Goal: Task Accomplishment & Management: Manage account settings

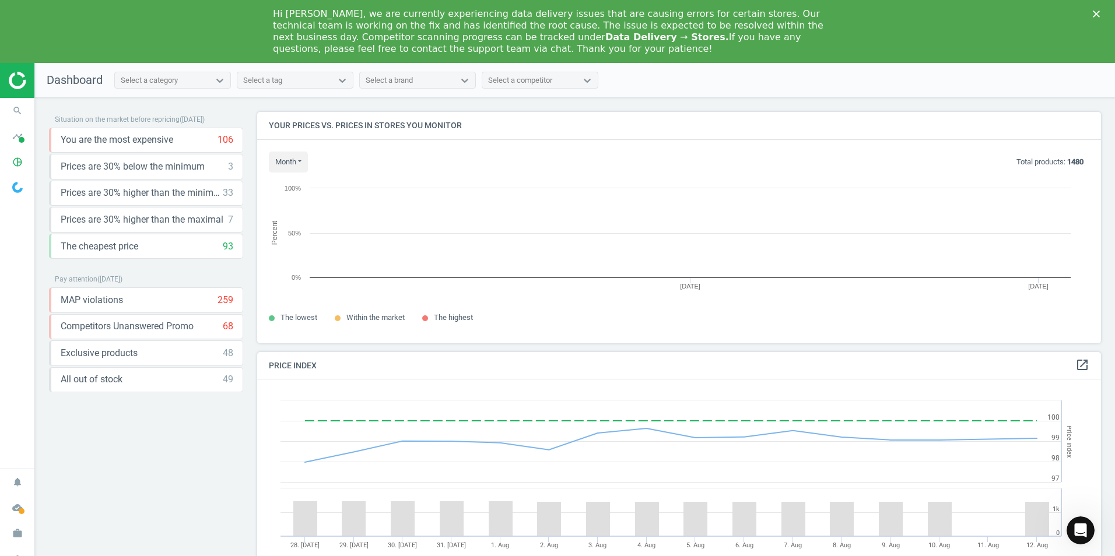
scroll to position [286, 853]
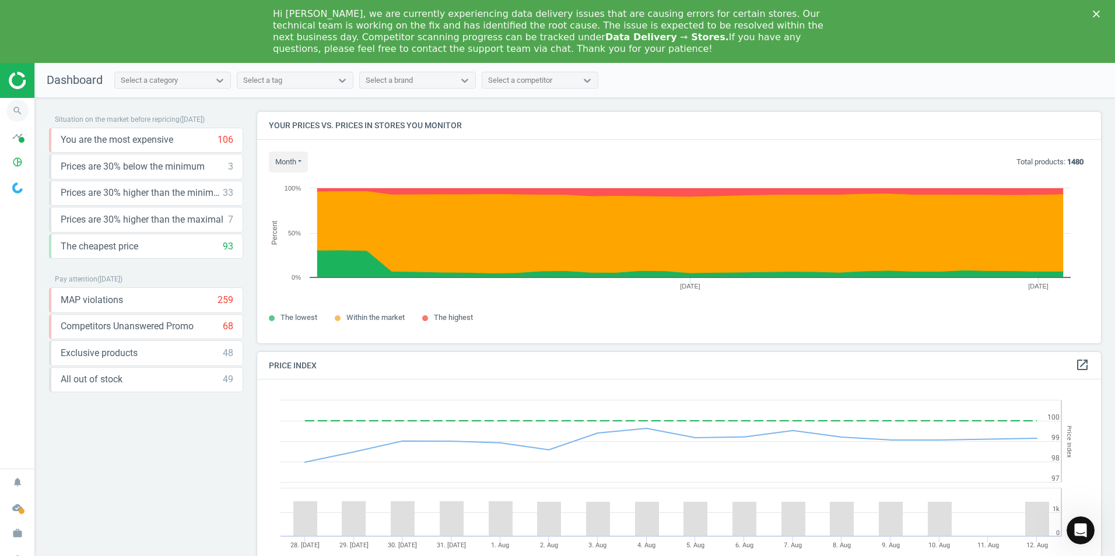
click at [19, 115] on icon "search" at bounding box center [17, 111] width 22 height 22
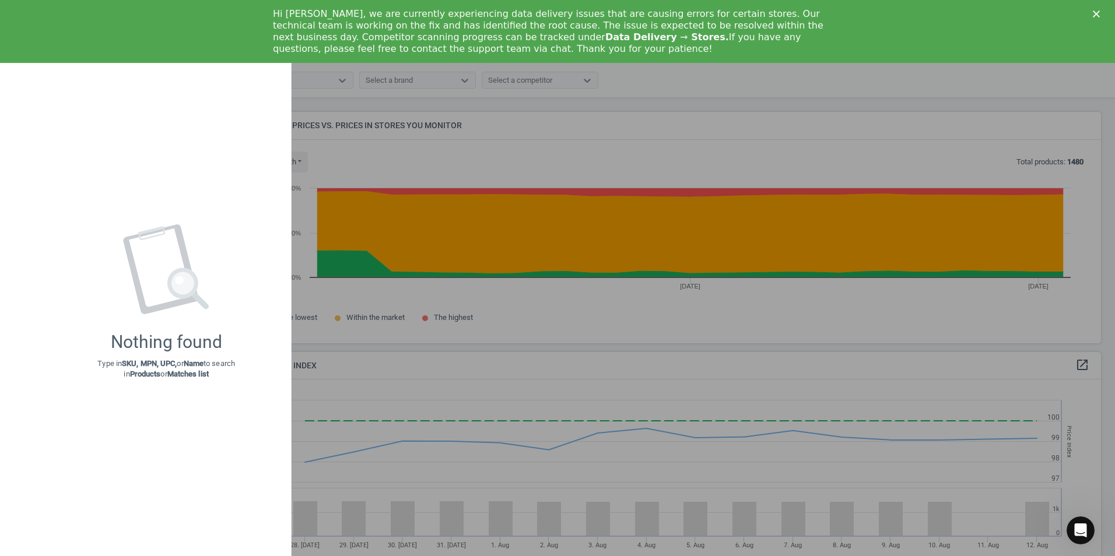
click at [324, 288] on div at bounding box center [557, 278] width 1115 height 556
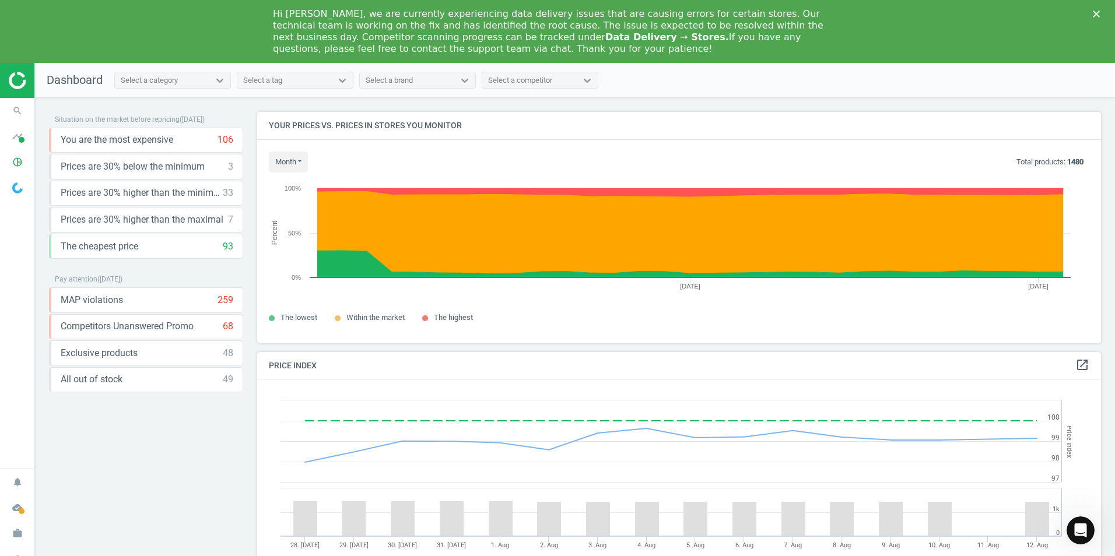
drag, startPoint x: 21, startPoint y: 190, endPoint x: 4, endPoint y: 184, distance: 17.9
click at [4, 184] on span at bounding box center [17, 188] width 35 height 26
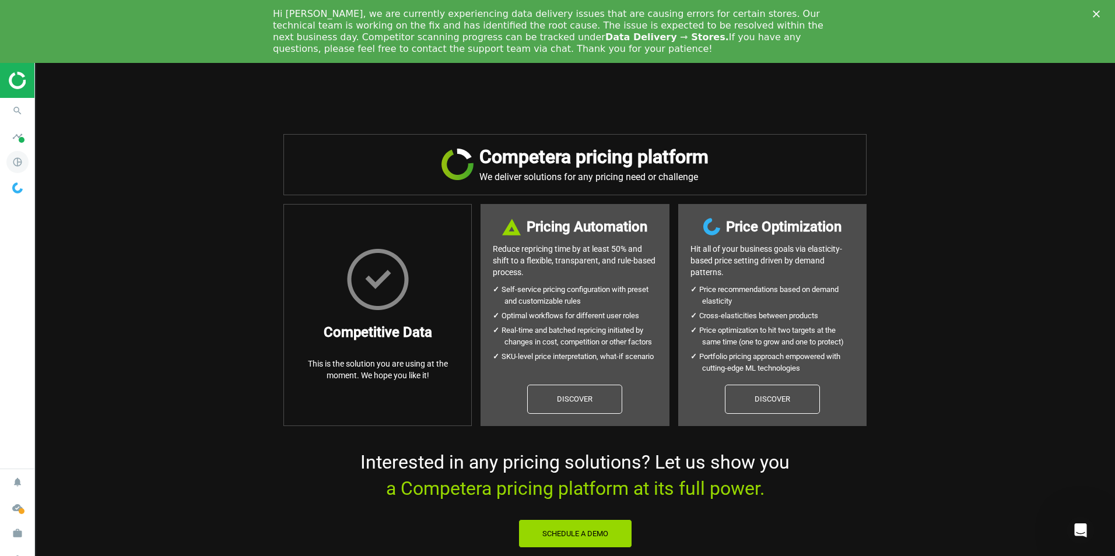
click at [18, 166] on icon "pie_chart_outlined" at bounding box center [17, 162] width 22 height 22
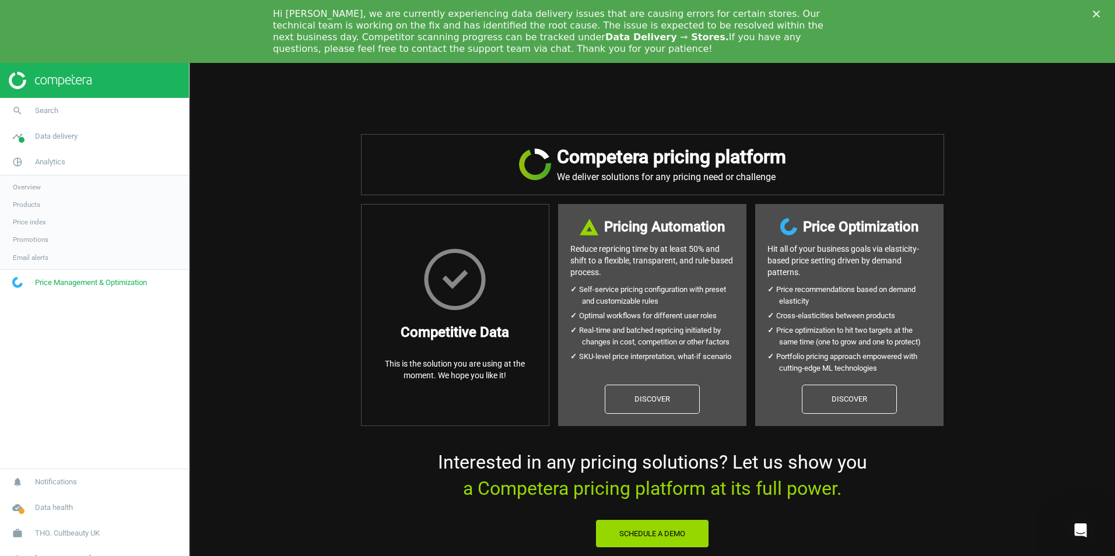
click at [36, 188] on span "Overview" at bounding box center [27, 187] width 28 height 9
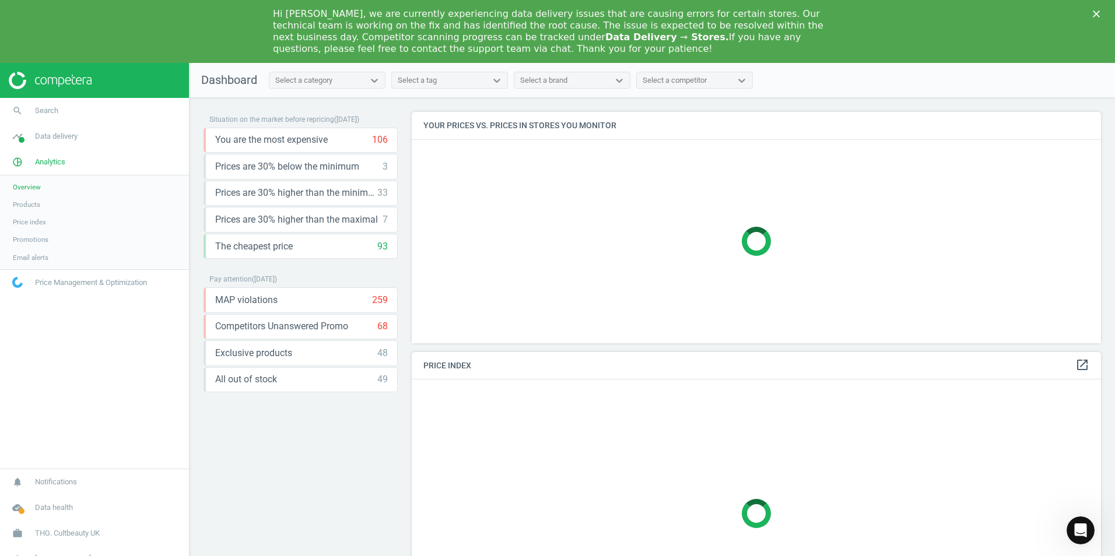
scroll to position [187, 0]
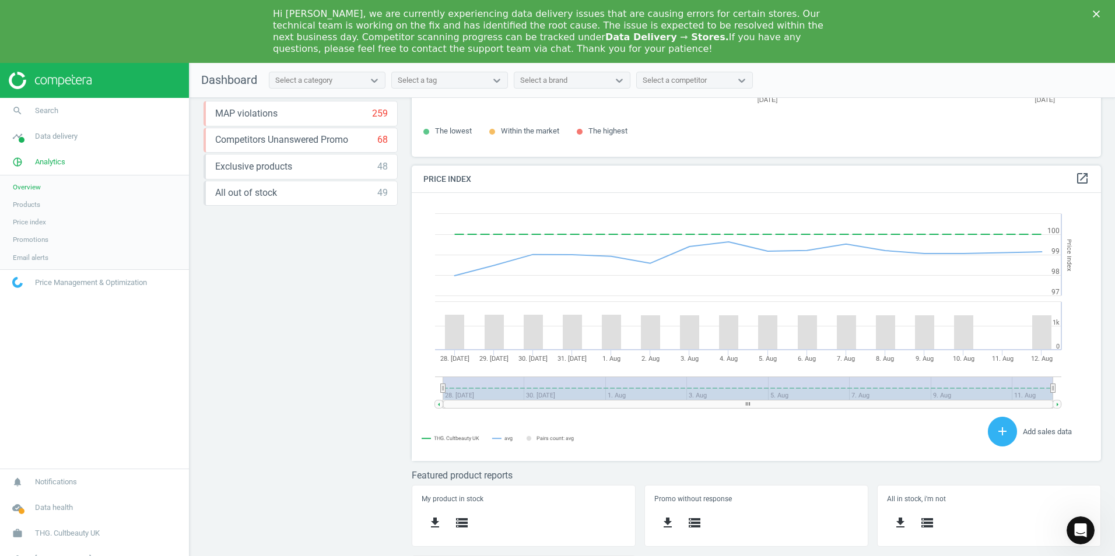
click at [1096, 10] on div "Hi [PERSON_NAME], we are currently experiencing data delivery issues that are c…" at bounding box center [557, 32] width 1115 height 54
click at [1097, 12] on icon "Close" at bounding box center [1096, 13] width 7 height 7
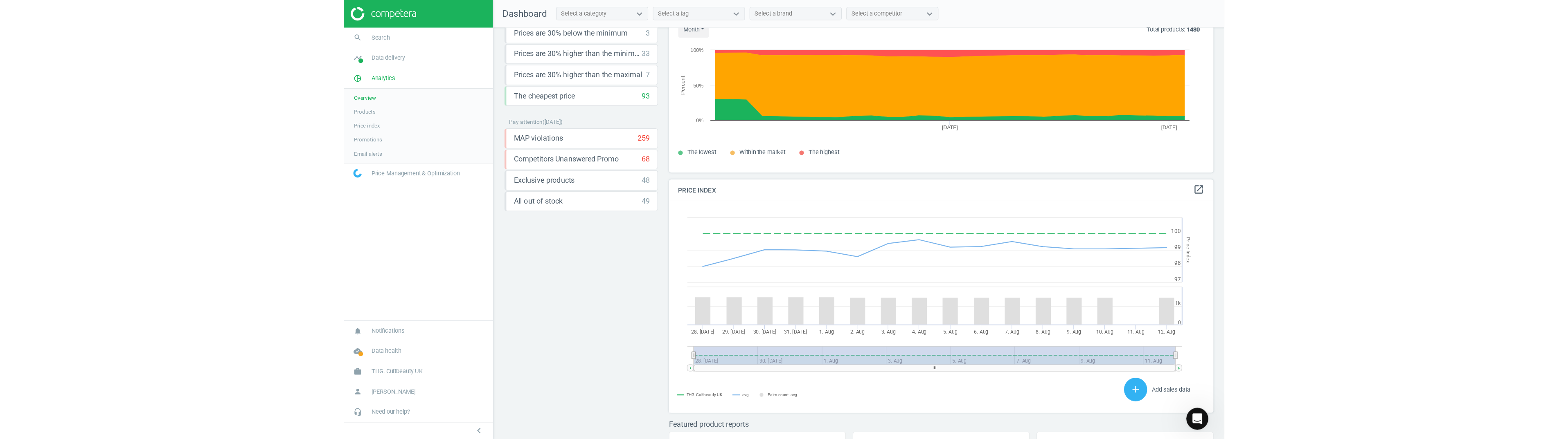
scroll to position [0, 0]
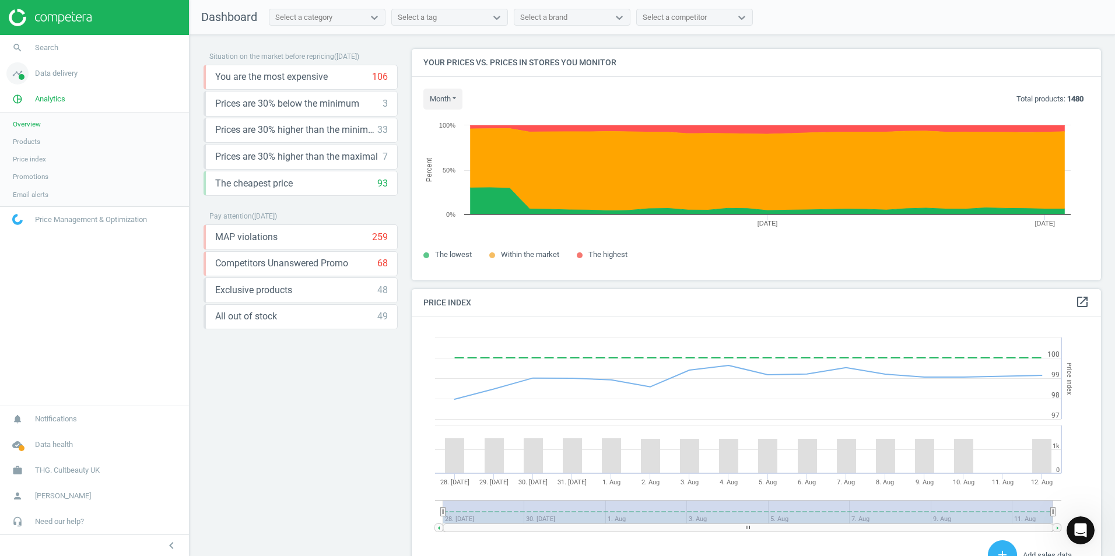
click at [64, 79] on link "timeline Data delivery" at bounding box center [94, 74] width 189 height 26
click at [71, 492] on span "[PERSON_NAME]" at bounding box center [63, 496] width 56 height 10
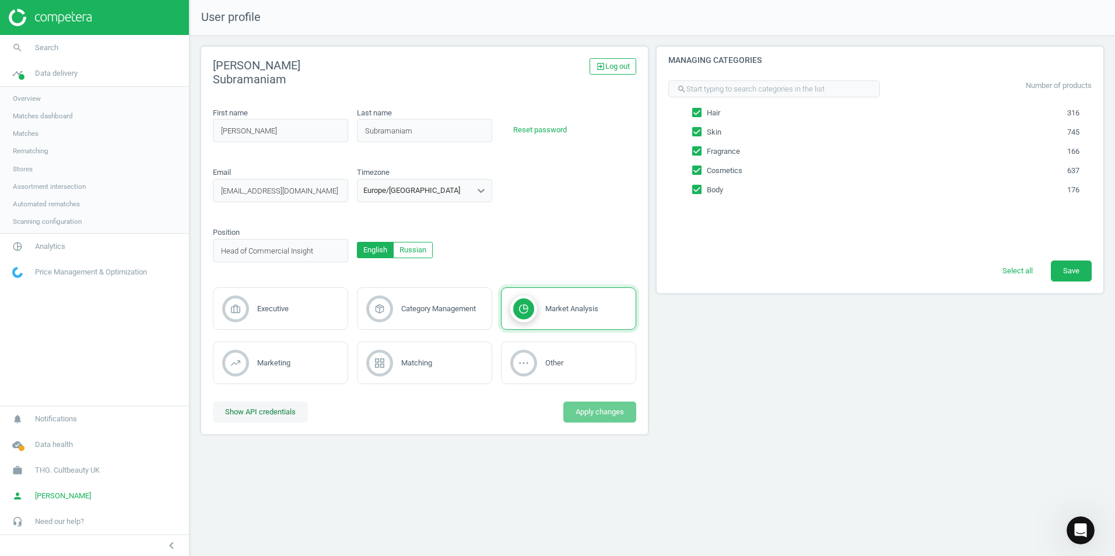
click at [271, 413] on button "Show API credentials" at bounding box center [260, 412] width 95 height 21
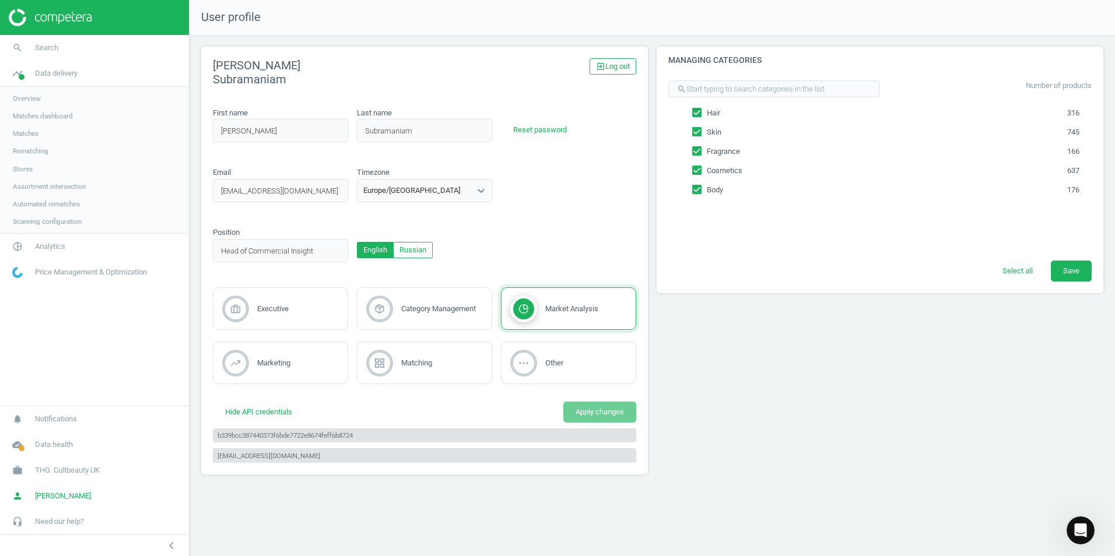
click at [372, 471] on div "[PERSON_NAME] exit_to_app Log out First name [PERSON_NAME] first_name_invalid L…" at bounding box center [424, 261] width 447 height 428
drag, startPoint x: 519, startPoint y: 518, endPoint x: 689, endPoint y: 503, distance: 171.0
click at [689, 503] on div "User profile [PERSON_NAME] exit_to_app Log out First name [PERSON_NAME] first_n…" at bounding box center [653, 278] width 926 height 556
